Goal: Navigation & Orientation: Find specific page/section

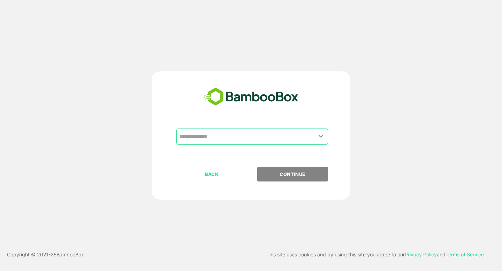
click at [215, 130] on input "text" at bounding box center [252, 136] width 149 height 13
click at [203, 140] on input "text" at bounding box center [252, 136] width 149 height 13
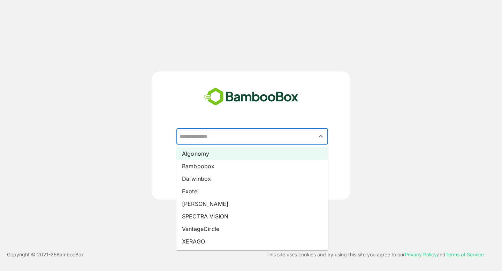
click at [205, 154] on li "Algonomy" at bounding box center [252, 153] width 152 height 13
type input "********"
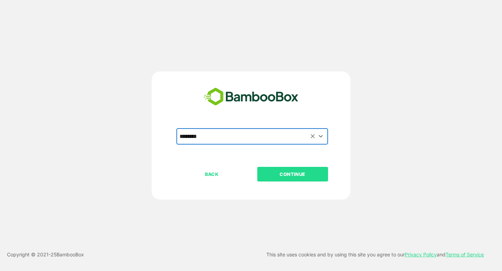
click at [292, 174] on p "CONTINUE" at bounding box center [293, 174] width 70 height 8
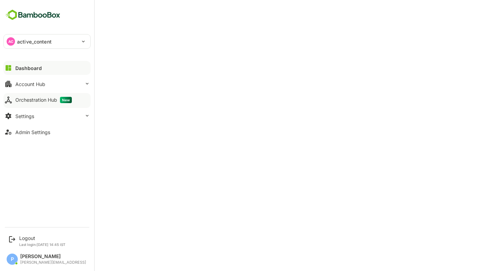
click at [20, 41] on p "active_content" at bounding box center [34, 41] width 34 height 7
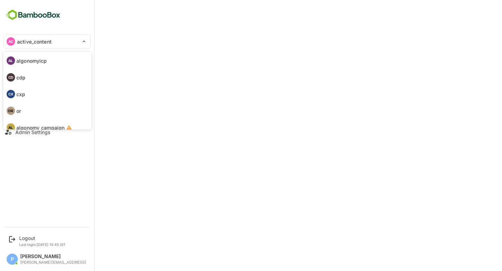
scroll to position [40, 0]
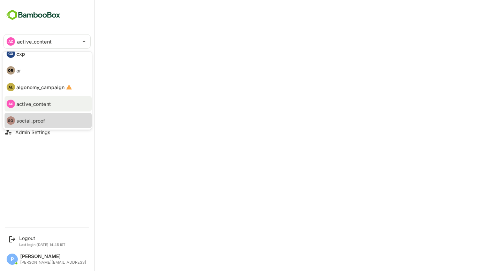
click at [30, 118] on p "social_proof" at bounding box center [30, 120] width 29 height 7
type input "**********"
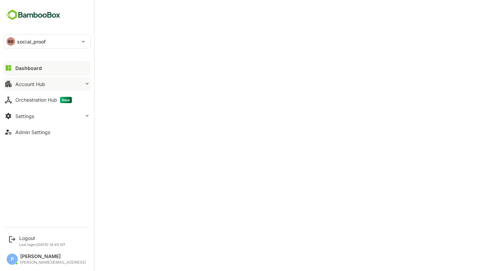
click at [36, 84] on div "Account Hub" at bounding box center [30, 84] width 30 height 6
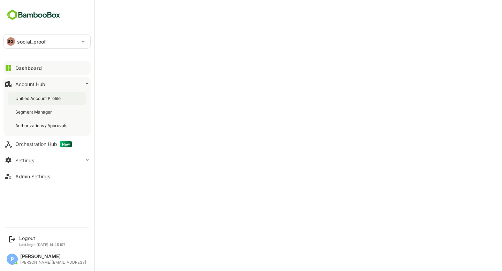
click at [52, 97] on div "Unified Account Profile" at bounding box center [38, 98] width 47 height 6
click at [38, 112] on div "Segment Manager" at bounding box center [34, 112] width 38 height 6
click at [38, 71] on button "Dashboard" at bounding box center [46, 68] width 87 height 14
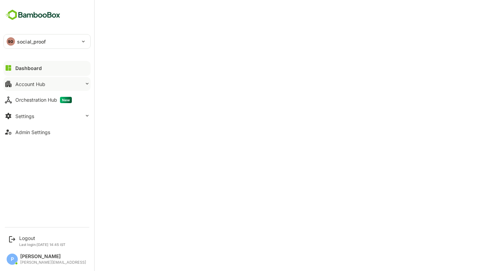
click at [15, 87] on button "Account Hub" at bounding box center [46, 84] width 87 height 14
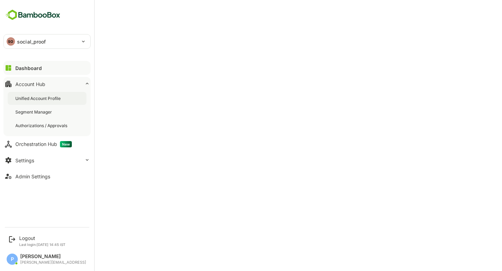
click at [39, 95] on div "Unified Account Profile" at bounding box center [38, 98] width 47 height 6
click at [46, 178] on div "Admin Settings" at bounding box center [32, 177] width 35 height 6
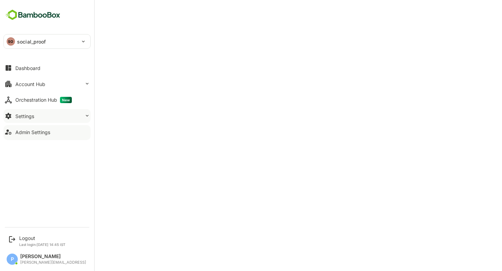
click at [44, 121] on button "Settings" at bounding box center [46, 116] width 87 height 14
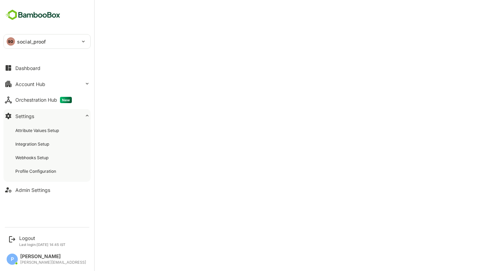
click at [43, 164] on div "Attribute Values Setup Integration Setup Webhooks Setup Profile Configuration" at bounding box center [46, 151] width 87 height 62
click at [43, 170] on div "Profile Configuration" at bounding box center [36, 171] width 42 height 6
